Goal: Communication & Community: Answer question/provide support

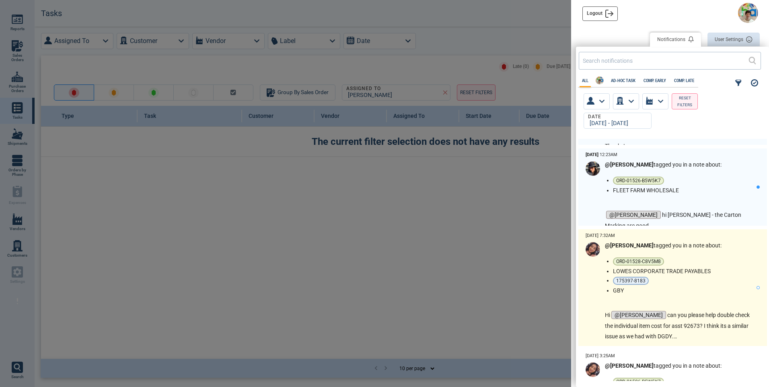
scroll to position [161, 0]
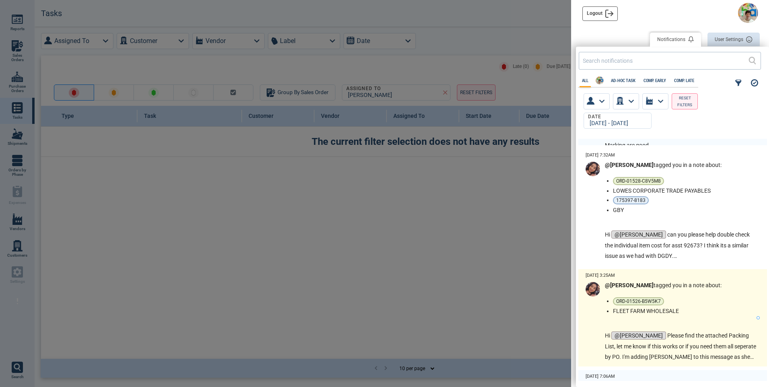
click at [701, 323] on div "@[PERSON_NAME] tagged you in a note about: ORD-01526-B5W5K7 FLEET FARM WHOLESAL…" at bounding box center [681, 322] width 152 height 80
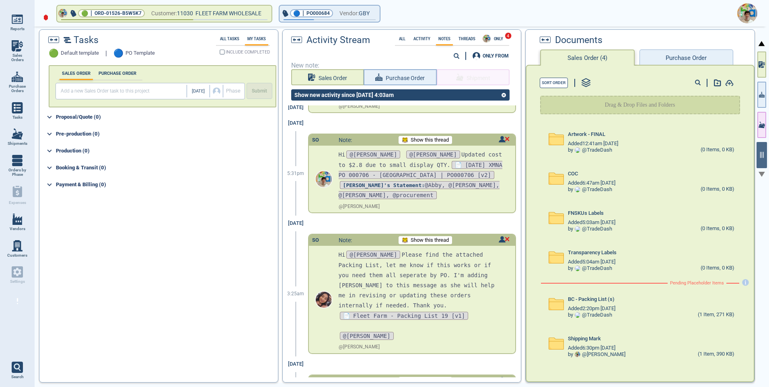
scroll to position [144, 0]
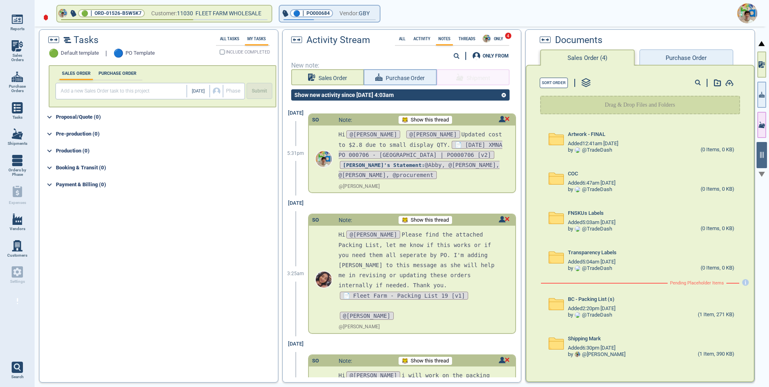
click at [502, 16] on div "0" at bounding box center [400, 13] width 734 height 27
click at [449, 232] on p "Hi @[PERSON_NAME] Please find the attached Packing List, let me know if this wo…" at bounding box center [420, 260] width 165 height 61
click at [429, 230] on p "Hi @[PERSON_NAME] Please find the attached Packing List, let me know if this wo…" at bounding box center [420, 260] width 165 height 61
click at [424, 217] on span "Show this thread" at bounding box center [429, 220] width 38 height 6
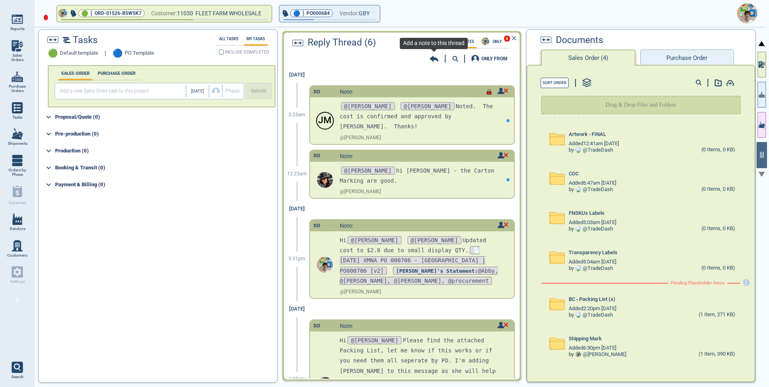
click at [435, 59] on icon at bounding box center [434, 59] width 9 height 6
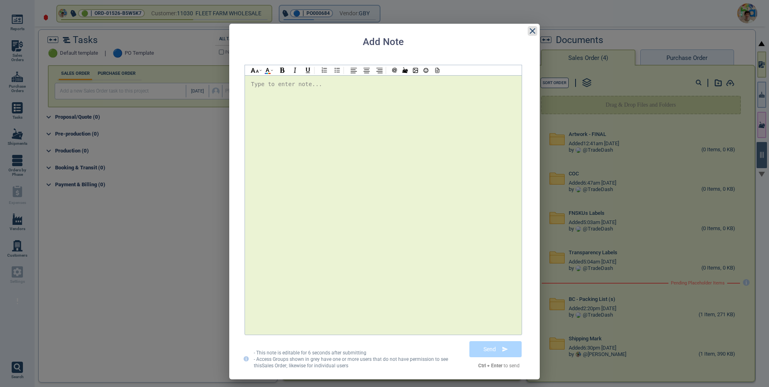
click at [528, 30] on icon at bounding box center [532, 31] width 10 height 10
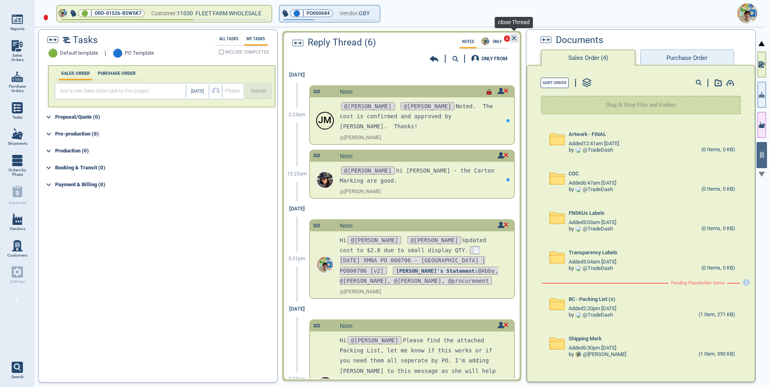
click at [512, 38] on icon at bounding box center [513, 38] width 9 height 14
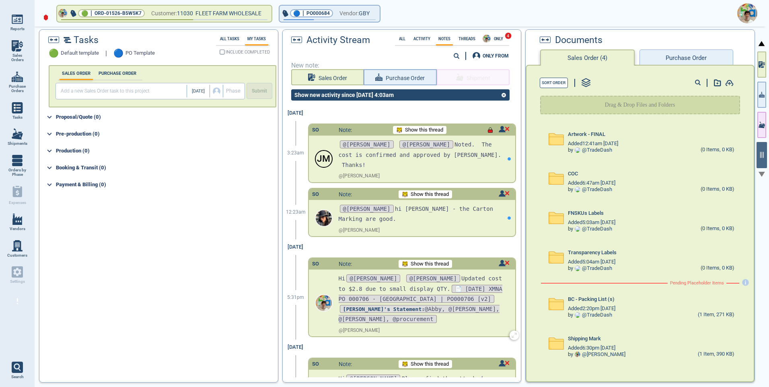
scroll to position [40, 0]
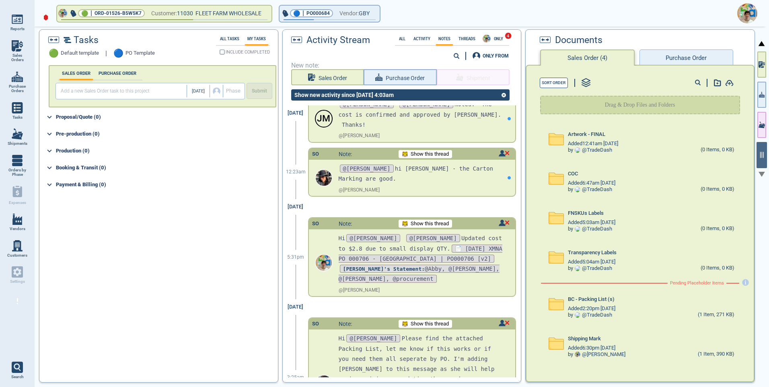
click at [430, 320] on div "Show this thread" at bounding box center [424, 324] width 53 height 8
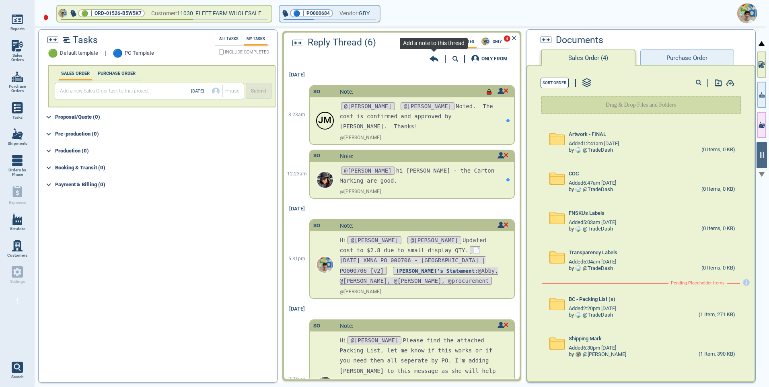
click at [435, 61] on icon at bounding box center [433, 59] width 9 height 8
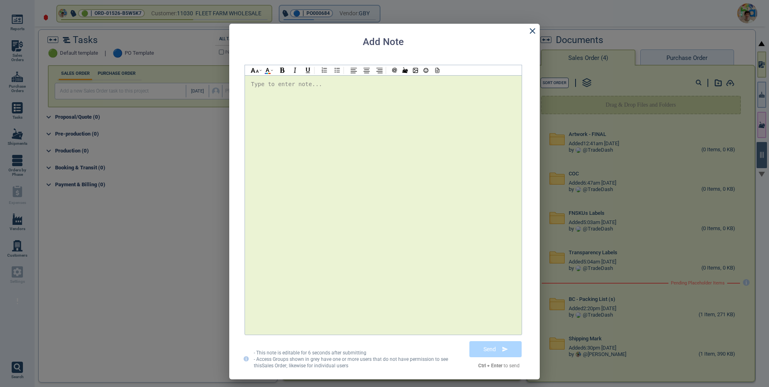
click at [278, 88] on div "Type to enter note..." at bounding box center [286, 84] width 71 height 10
drag, startPoint x: 308, startPoint y: 82, endPoint x: 282, endPoint y: 84, distance: 26.6
click at [282, 84] on div "@[PERSON_NAME] @[PERSON_NAME] @[PERSON_NAME] PO4743685" at bounding box center [383, 84] width 265 height 11
click at [308, 67] on img at bounding box center [307, 70] width 7 height 7
click at [312, 86] on div "@[PERSON_NAME] @[PERSON_NAME] @[PERSON_NAME] PO4743685" at bounding box center [383, 84] width 265 height 11
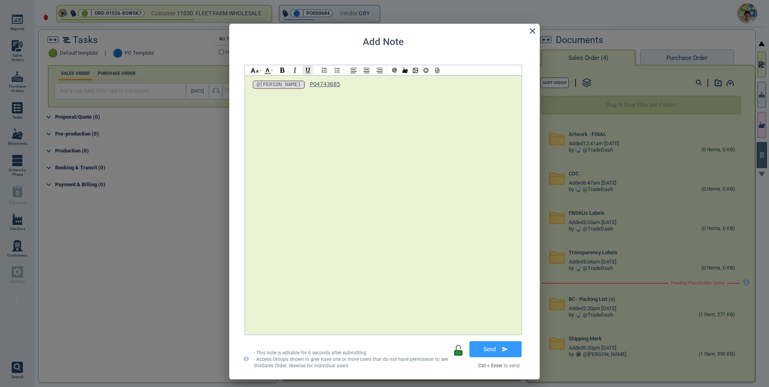
click at [342, 93] on div "@[PERSON_NAME] @[PERSON_NAME] @[PERSON_NAME] PO4743685" at bounding box center [383, 204] width 265 height 251
drag, startPoint x: 317, startPoint y: 83, endPoint x: 308, endPoint y: 82, distance: 9.3
click at [308, 82] on div "@[PERSON_NAME] @[PERSON_NAME] @[PERSON_NAME] PO4743685" at bounding box center [383, 84] width 265 height 11
drag, startPoint x: 309, startPoint y: 71, endPoint x: 315, endPoint y: 80, distance: 10.4
click at [309, 71] on img at bounding box center [307, 70] width 7 height 7
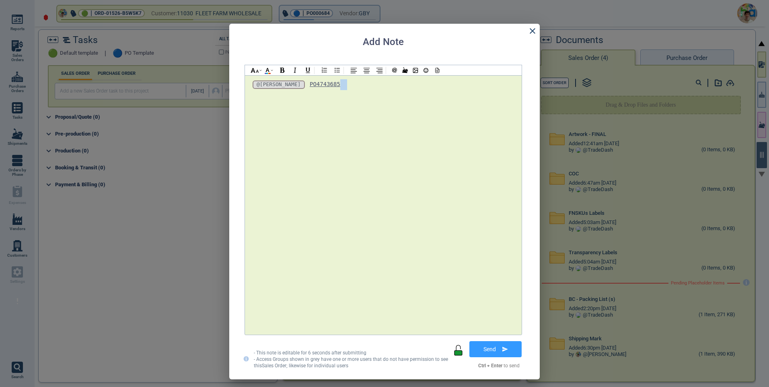
click at [332, 92] on div "@[PERSON_NAME] @[PERSON_NAME] @[PERSON_NAME] PO4743685" at bounding box center [383, 204] width 265 height 251
drag, startPoint x: 275, startPoint y: 94, endPoint x: 251, endPoint y: 95, distance: 24.6
click at [251, 95] on span "PO4743694 It's" at bounding box center [274, 95] width 47 height 6
click at [307, 72] on img at bounding box center [307, 70] width 7 height 7
click at [302, 96] on div "PO4743694 It's" at bounding box center [383, 95] width 265 height 10
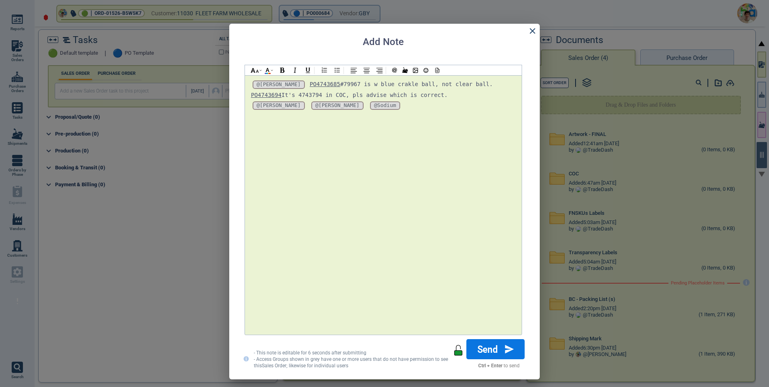
click at [500, 350] on button "Send" at bounding box center [495, 349] width 58 height 20
